Goal: Task Accomplishment & Management: Complete application form

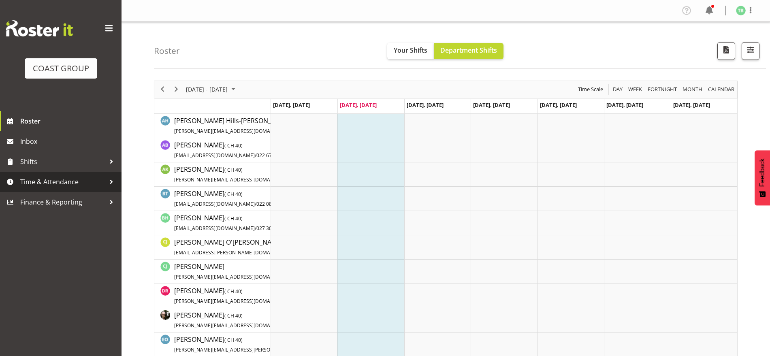
click at [78, 179] on span "Time & Attendance" at bounding box center [62, 182] width 85 height 12
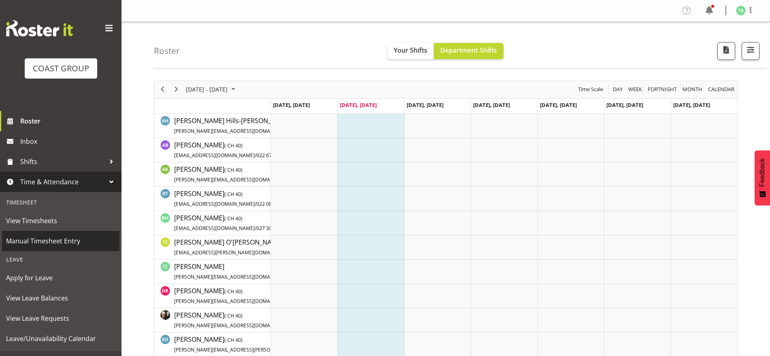
click at [24, 243] on span "Manual Timesheet Entry" at bounding box center [60, 241] width 109 height 12
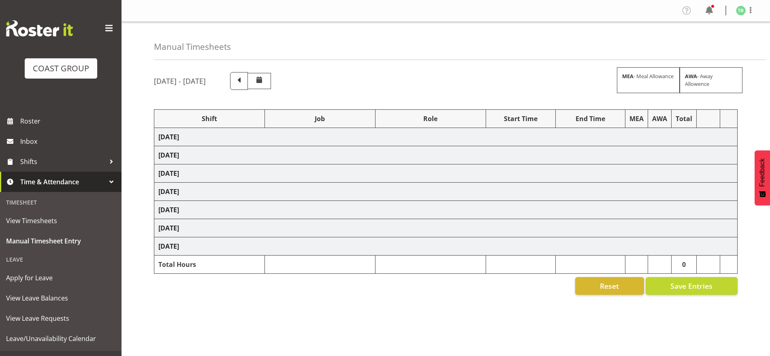
select select "62216"
select select "9476"
select select "1497"
select select "9476"
select select "62216"
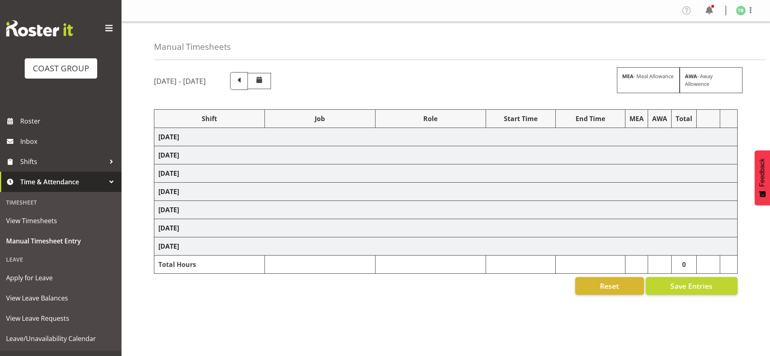
select select "9476"
select select "62216"
select select "9476"
select select "62216"
select select "9476"
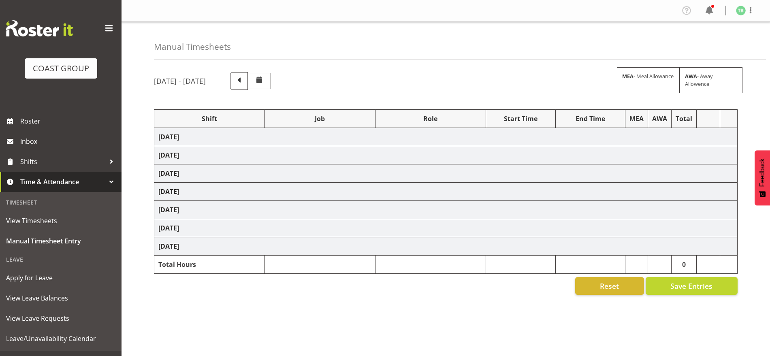
select select "62216"
select select "9476"
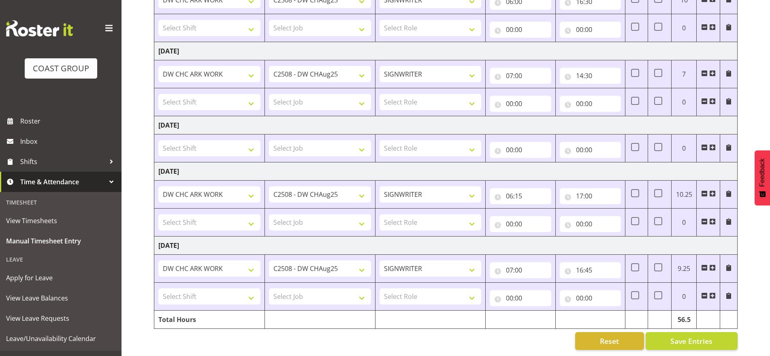
scroll to position [316, 0]
click at [508, 263] on input "07:00" at bounding box center [520, 270] width 61 height 16
click at [542, 285] on select "00 01 02 03 04 05 06 07 08 09 10 11 12 13 14 15 16 17 18 19 20 21 22 23" at bounding box center [545, 291] width 18 height 16
select select "6"
click at [536, 283] on select "00 01 02 03 04 05 06 07 08 09 10 11 12 13 14 15 16 17 18 19 20 21 22 23" at bounding box center [545, 291] width 18 height 16
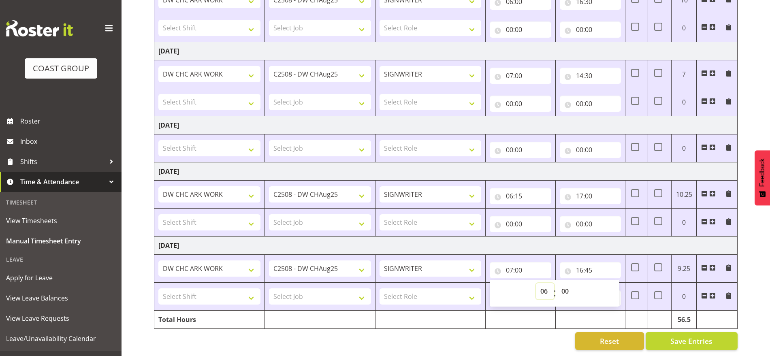
type input "06:00"
click at [569, 283] on select "00 01 02 03 04 05 06 07 08 09 10 11 12 13 14 15 16 17 18 19 20 21 22 23 24 25 2…" at bounding box center [566, 291] width 18 height 16
select select "30"
click at [557, 283] on select "00 01 02 03 04 05 06 07 08 09 10 11 12 13 14 15 16 17 18 19 20 21 22 23 24 25 2…" at bounding box center [566, 291] width 18 height 16
type input "06:30"
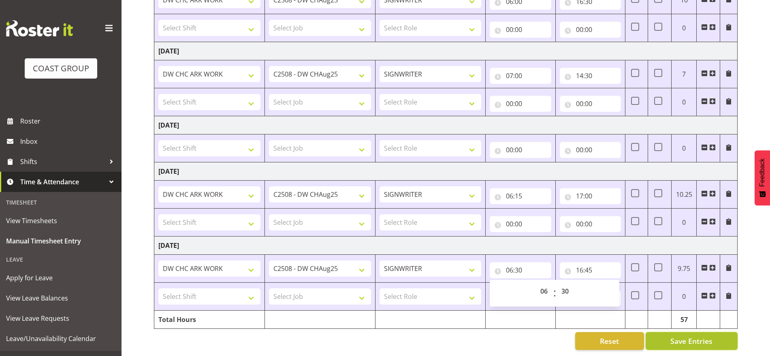
click at [678, 336] on span "Save Entries" at bounding box center [692, 341] width 42 height 11
click at [661, 332] on button "Save Entries" at bounding box center [692, 341] width 92 height 18
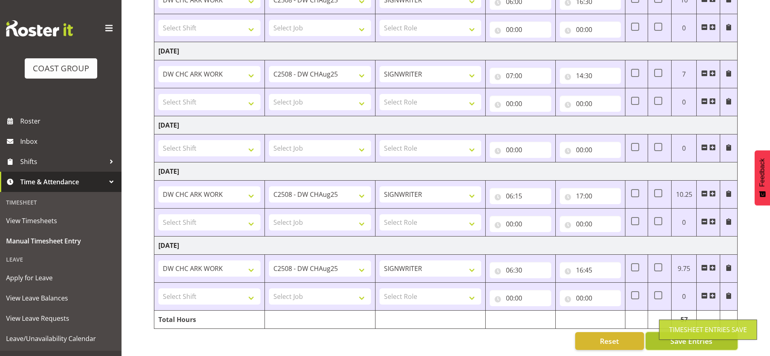
click at [654, 335] on button "Save Entries" at bounding box center [692, 341] width 92 height 18
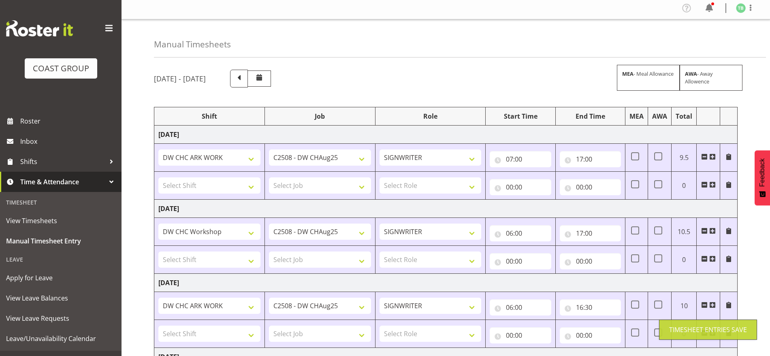
scroll to position [0, 0]
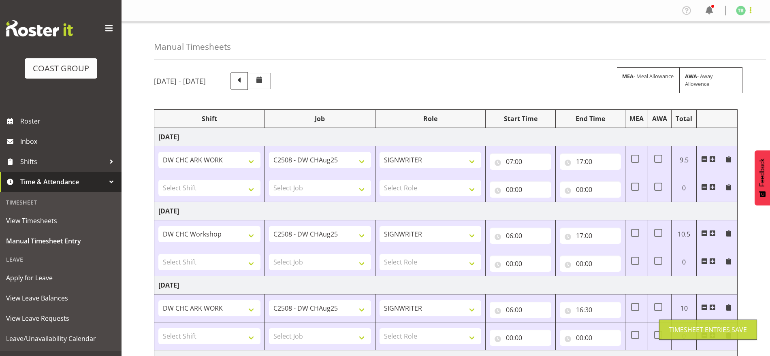
click at [751, 12] on span at bounding box center [751, 10] width 10 height 10
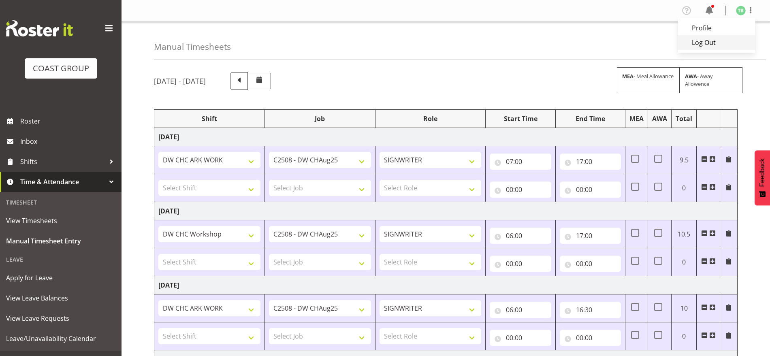
click at [708, 47] on link "Log Out" at bounding box center [717, 42] width 78 height 15
